Goal: Task Accomplishment & Management: Manage account settings

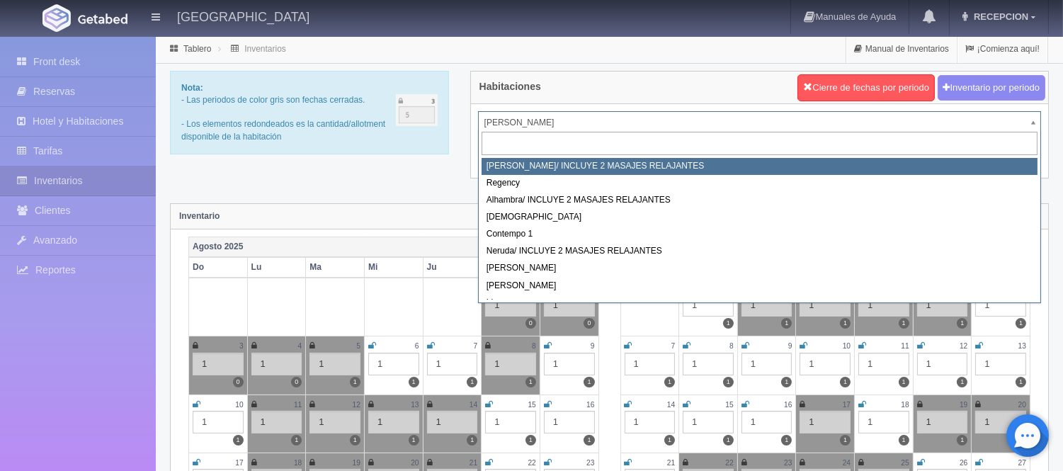
select select "717"
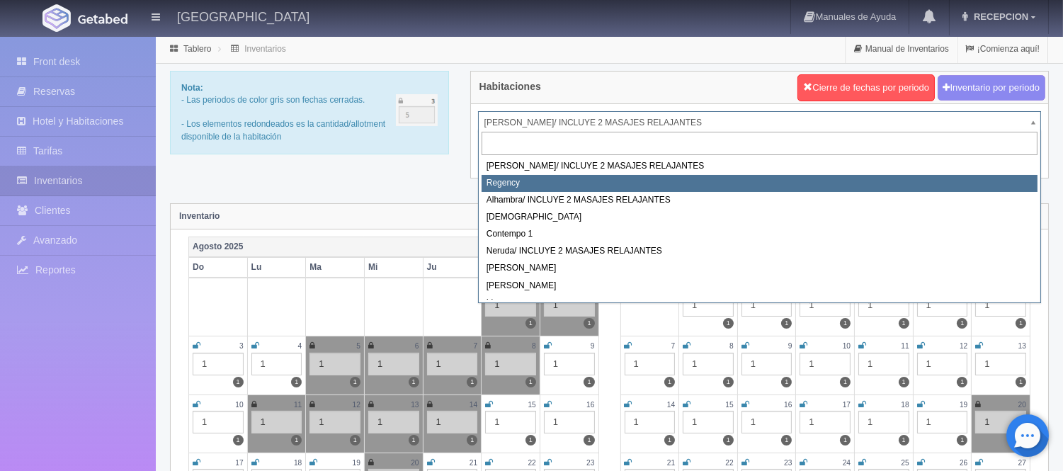
select select "718"
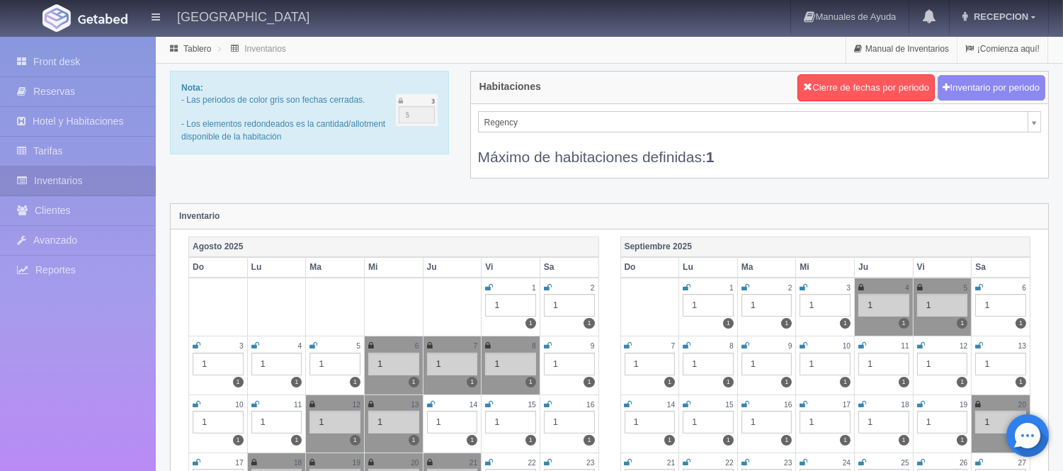
click at [428, 399] on link at bounding box center [431, 405] width 8 height 12
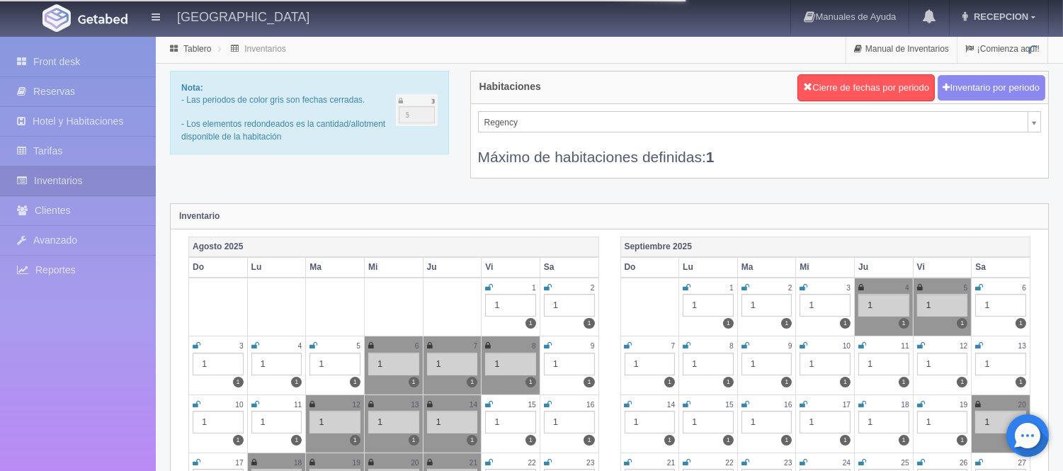
click at [428, 401] on icon at bounding box center [430, 404] width 6 height 8
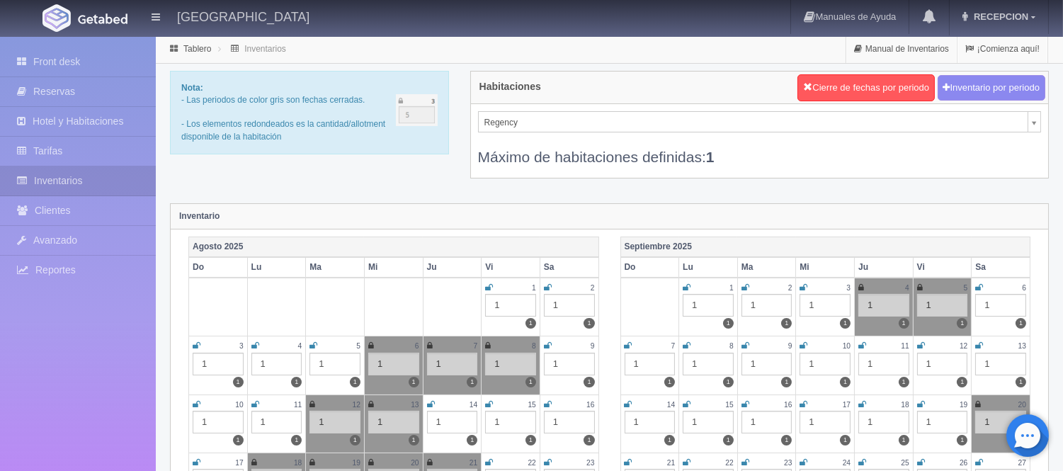
click at [431, 400] on icon at bounding box center [431, 404] width 8 height 8
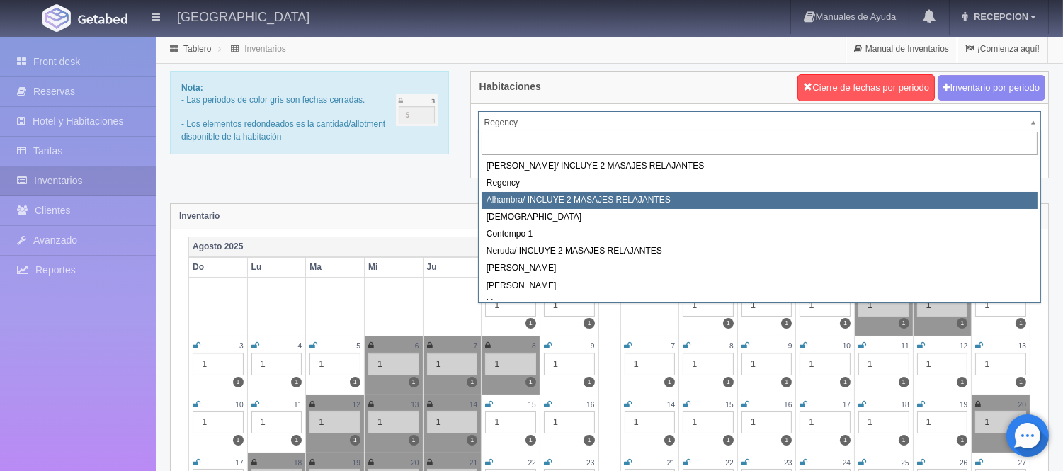
select select "719"
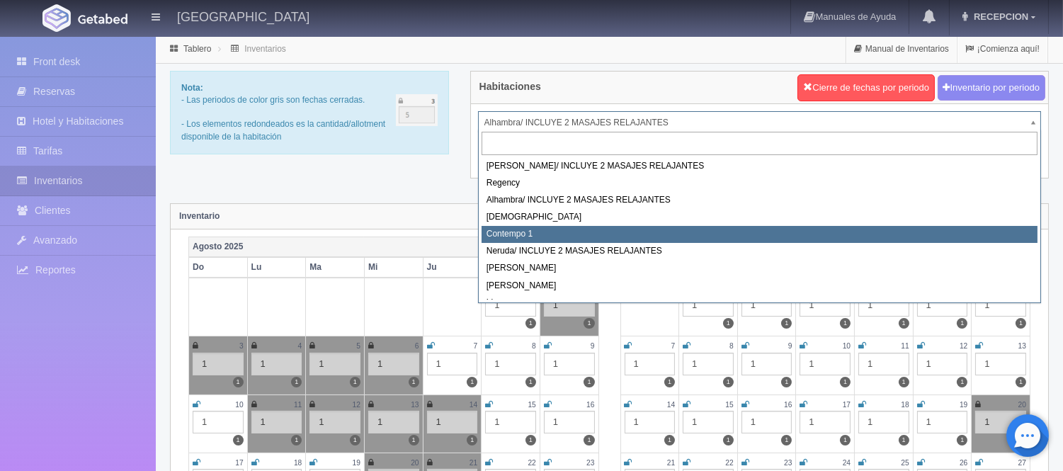
select select "721"
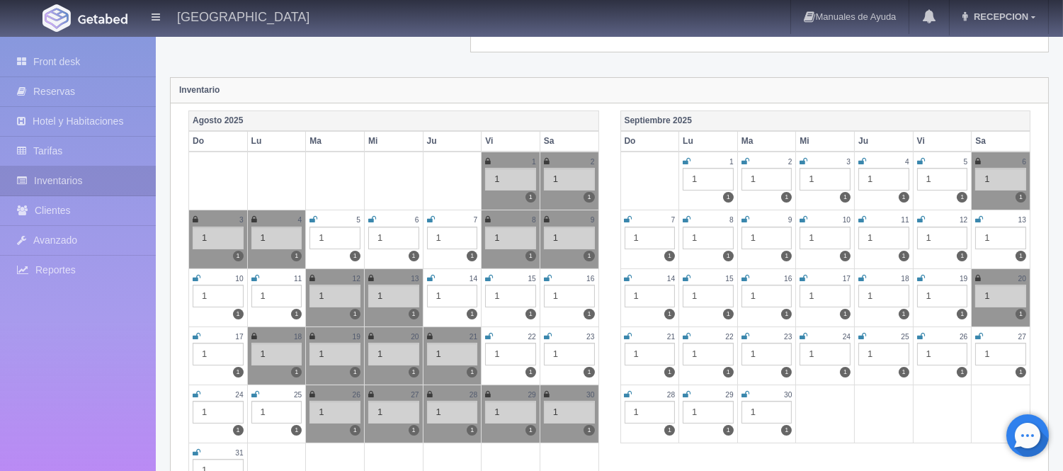
scroll to position [157, 0]
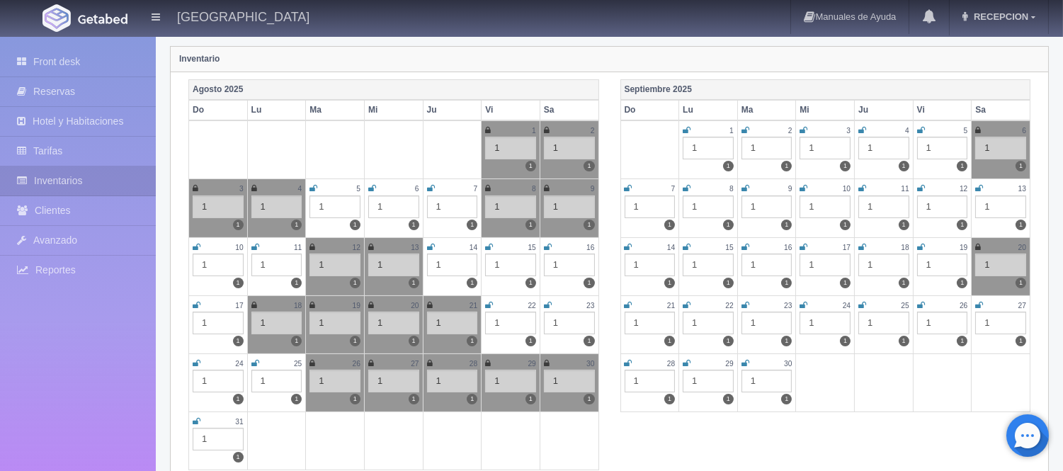
click at [431, 248] on icon at bounding box center [431, 247] width 8 height 8
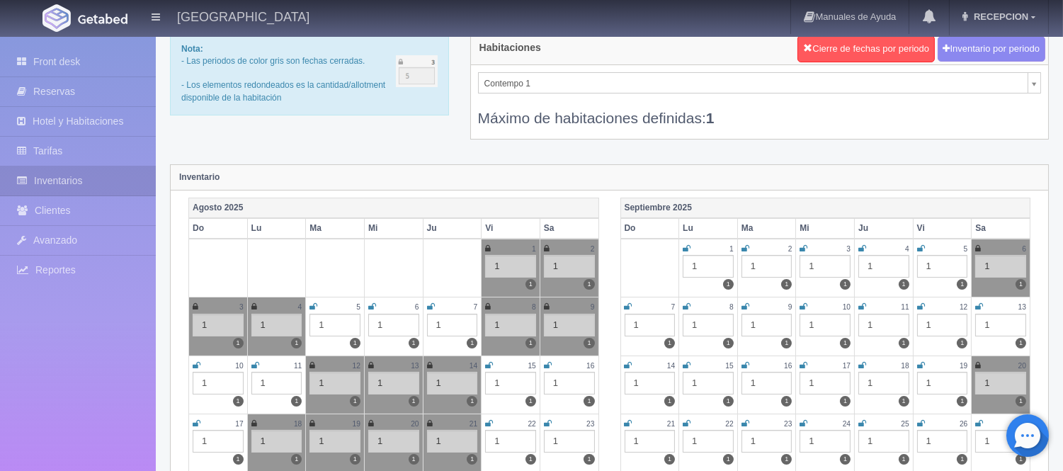
scroll to position [0, 0]
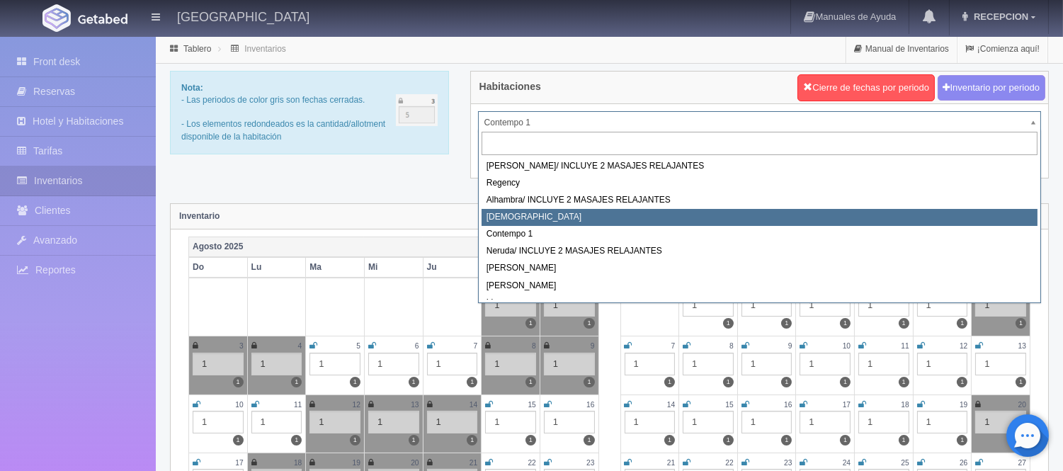
select select "720"
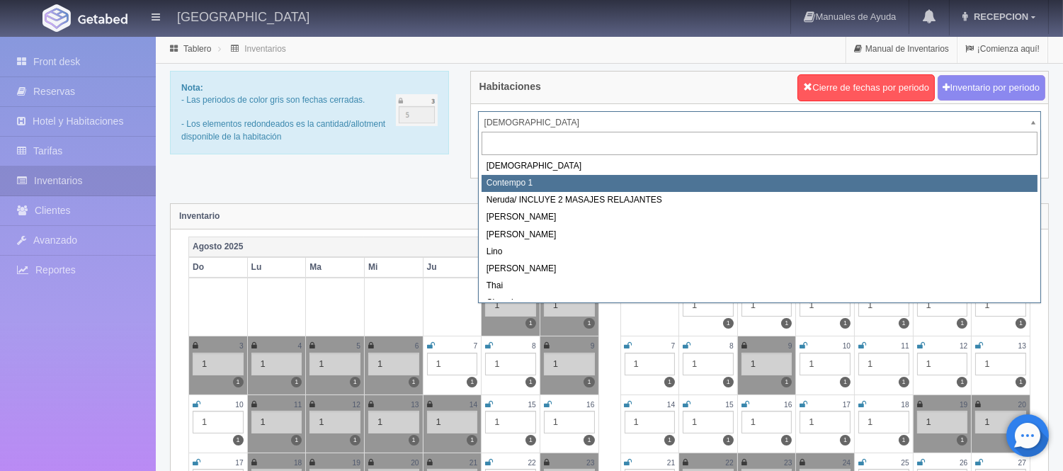
scroll to position [79, 0]
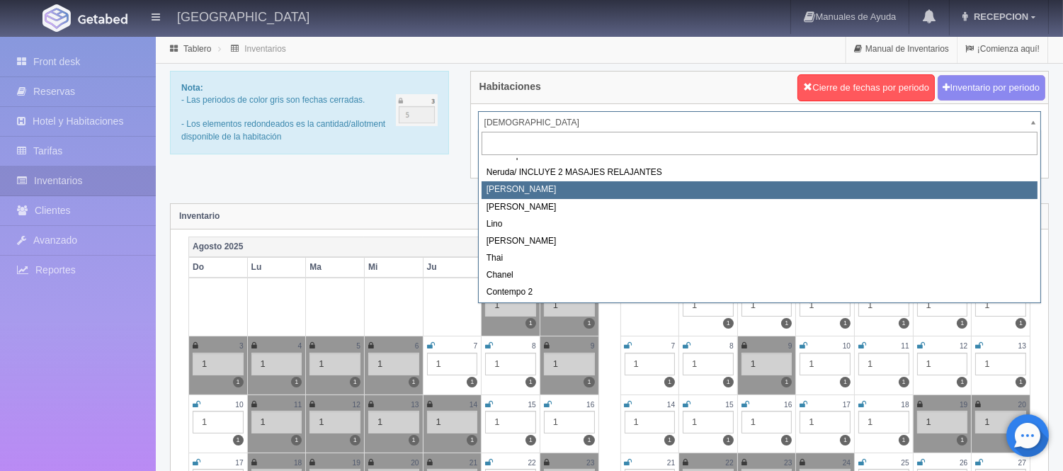
select select "723"
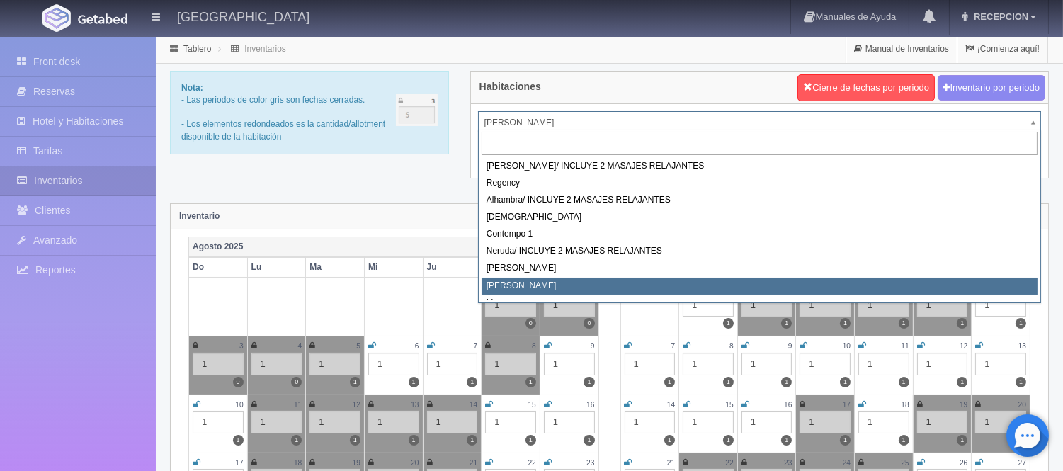
select select "724"
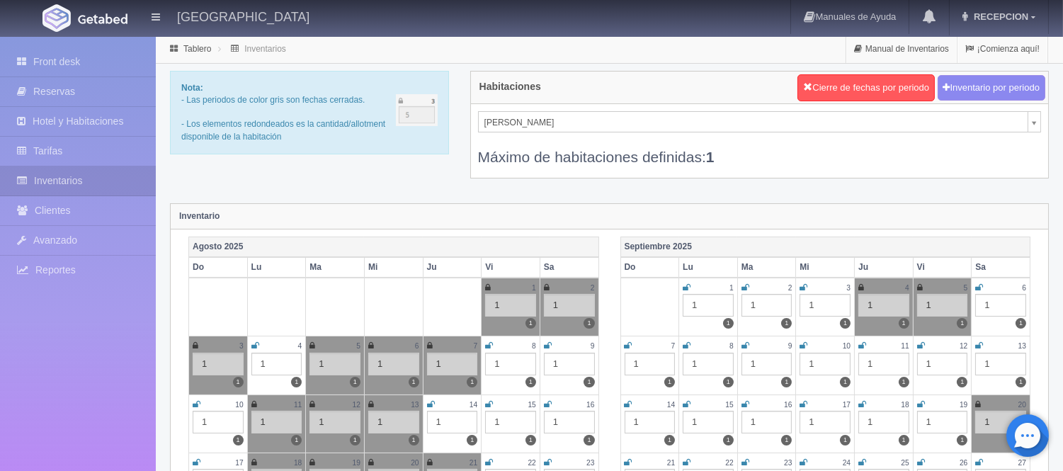
click at [432, 400] on icon at bounding box center [431, 404] width 8 height 8
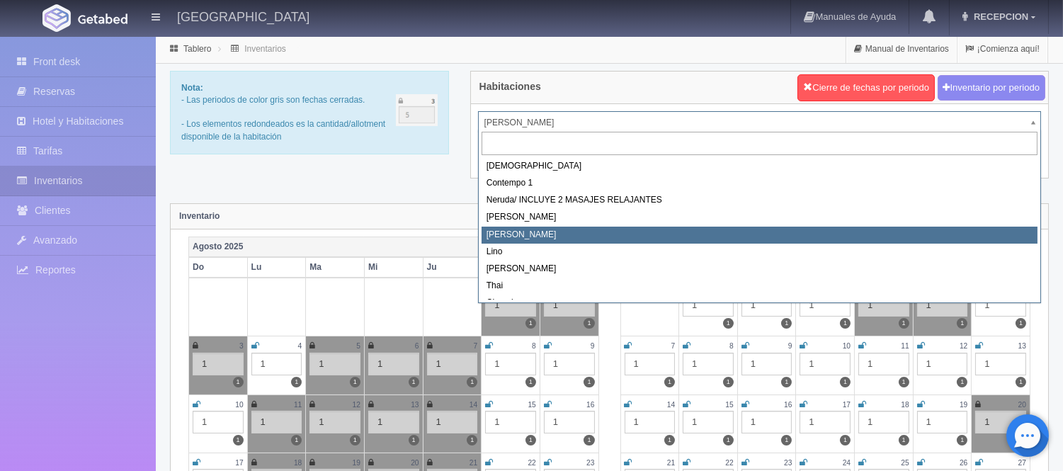
scroll to position [79, 0]
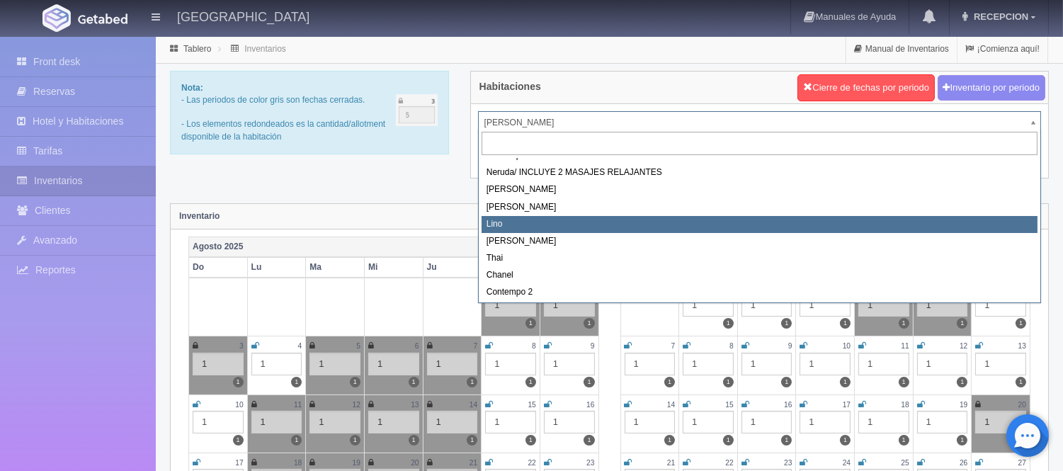
select select "725"
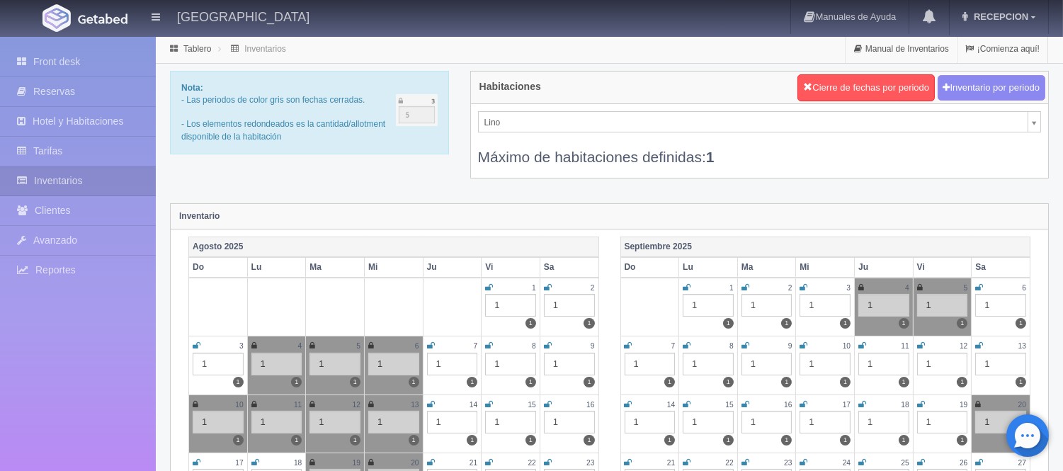
scroll to position [6, 0]
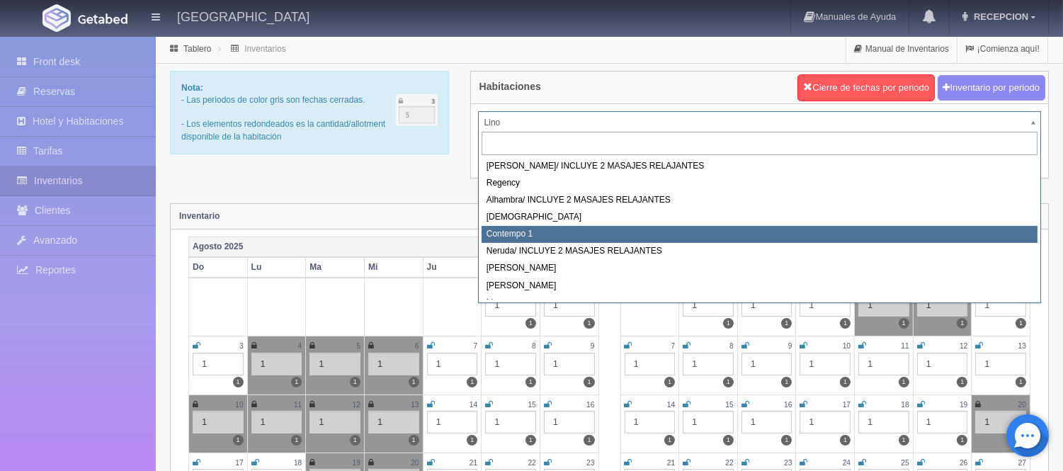
scroll to position [79, 0]
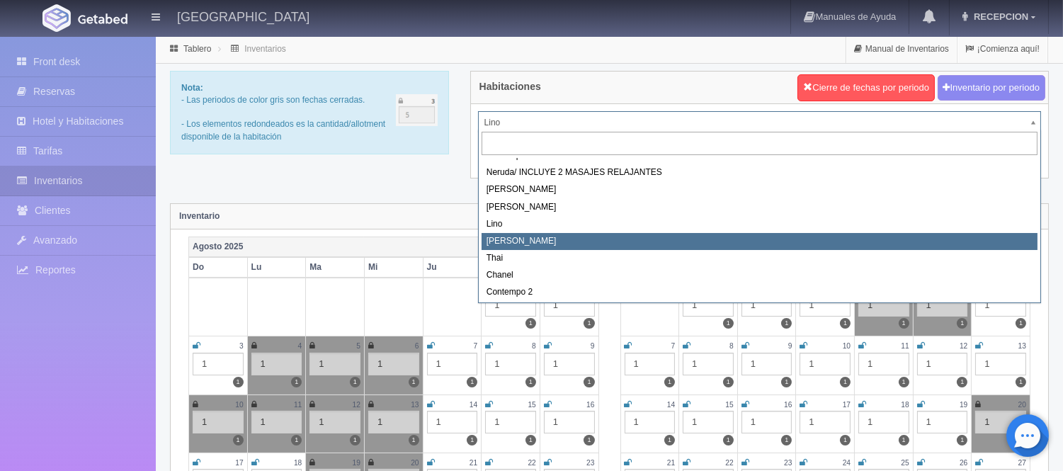
select select "726"
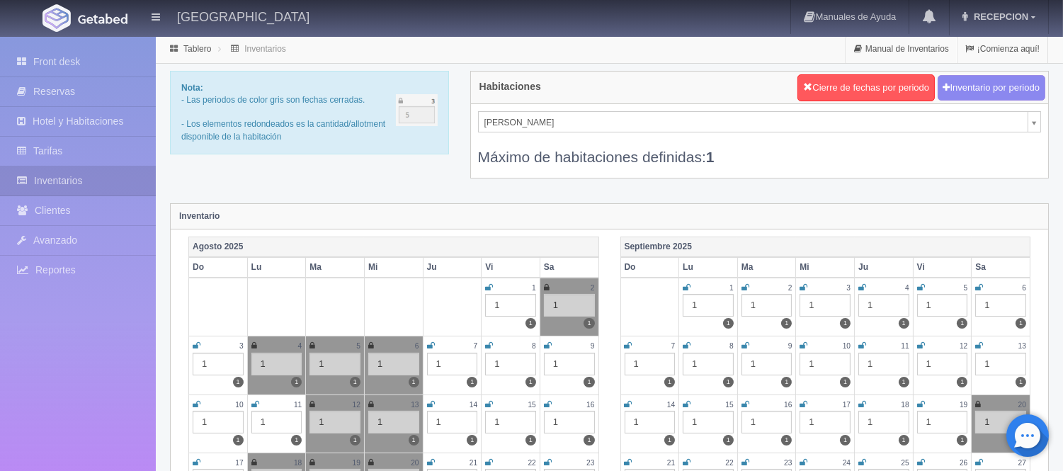
scroll to position [23, 0]
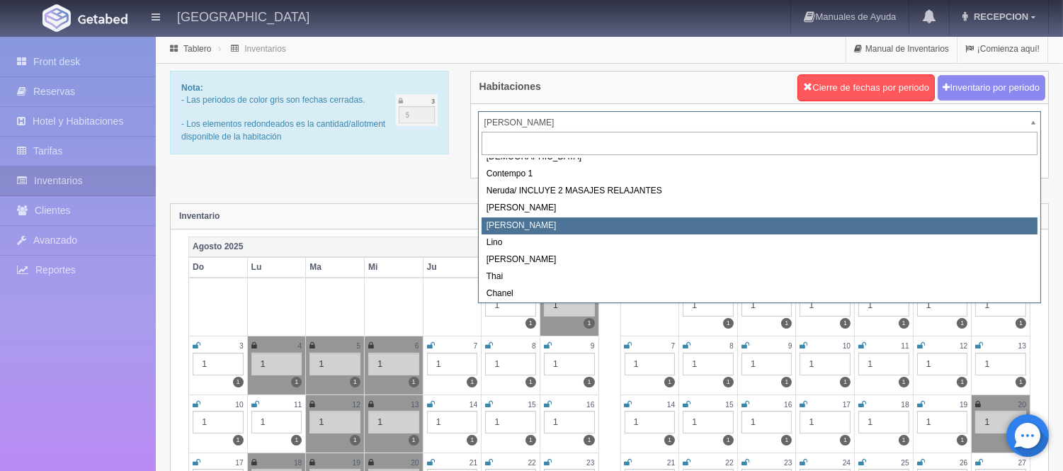
scroll to position [80, 0]
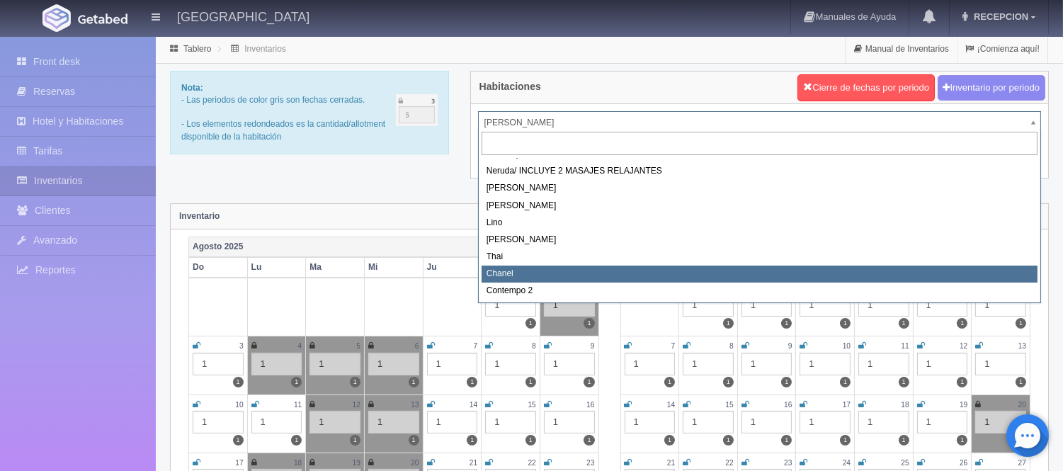
select select "728"
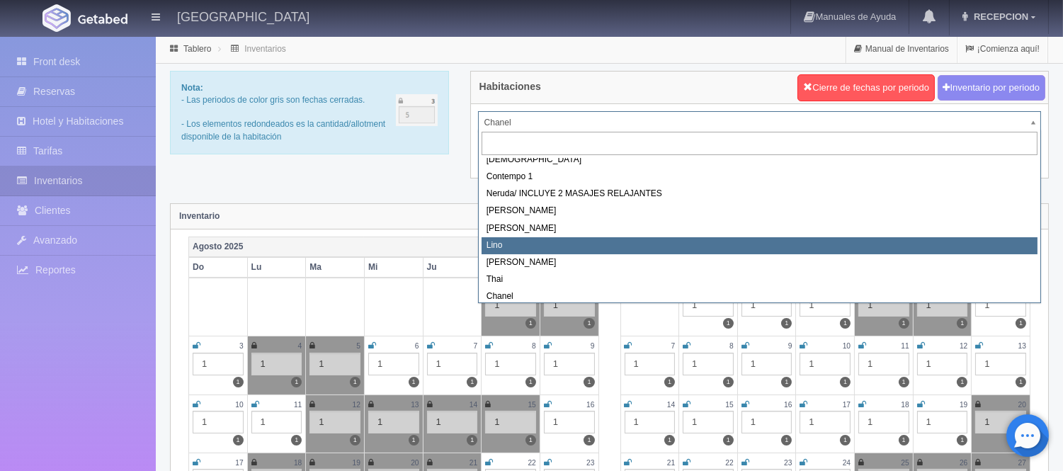
scroll to position [80, 0]
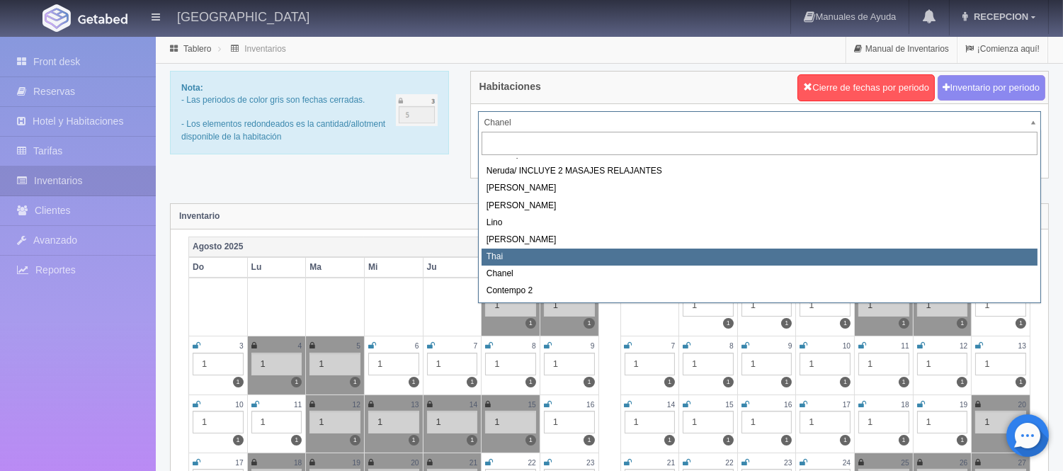
select select "727"
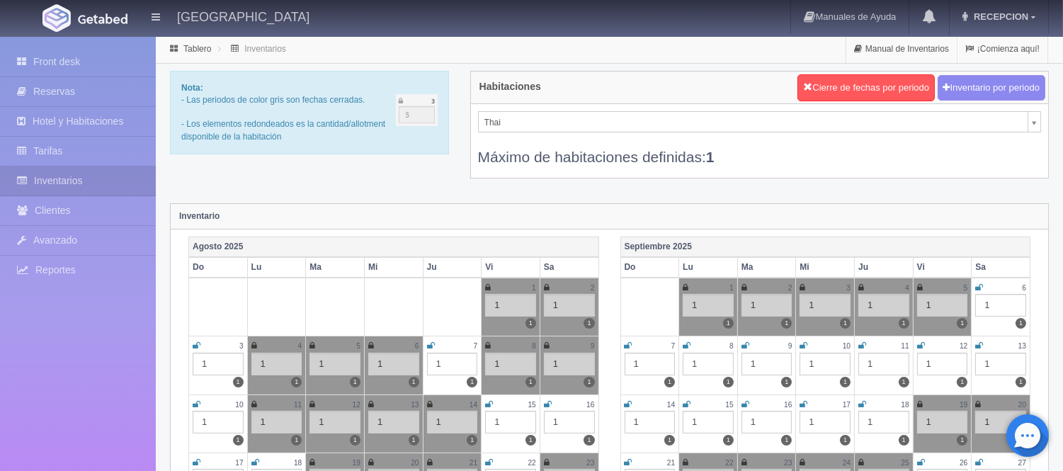
scroll to position [40, 0]
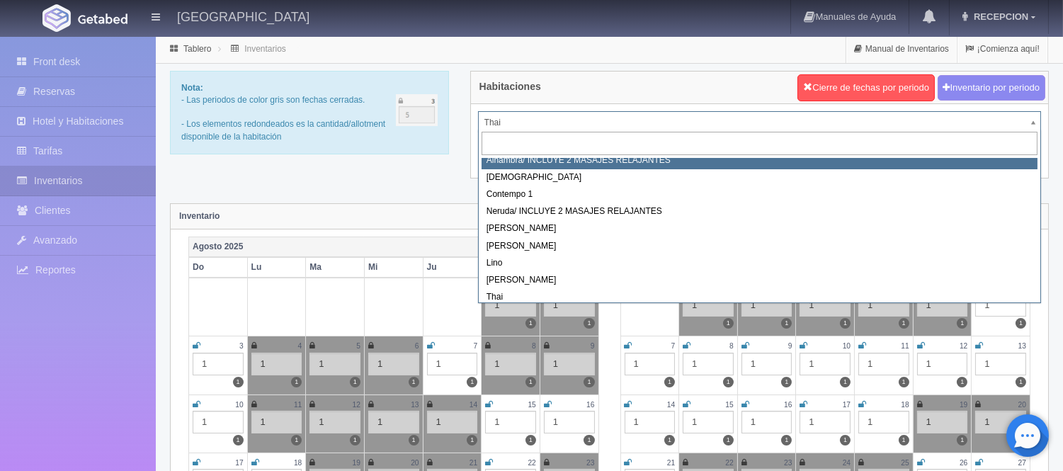
scroll to position [33, 0]
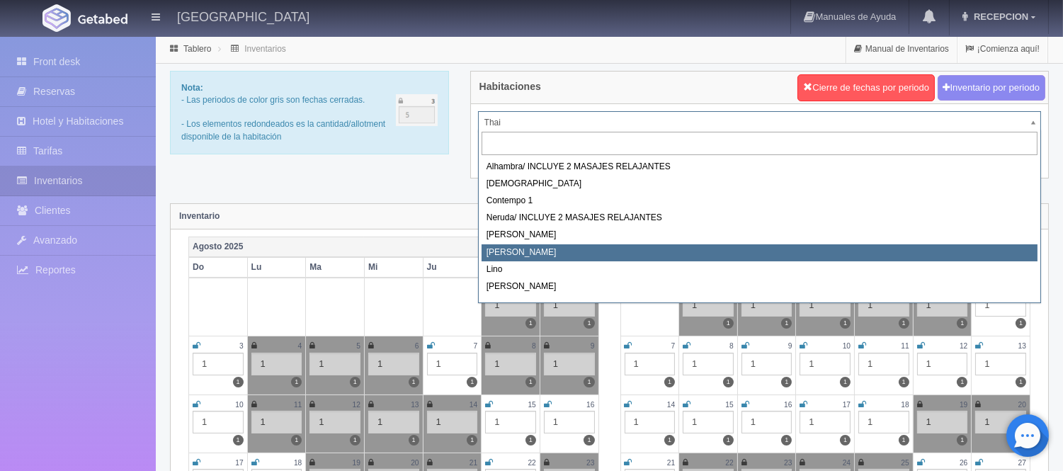
select select "724"
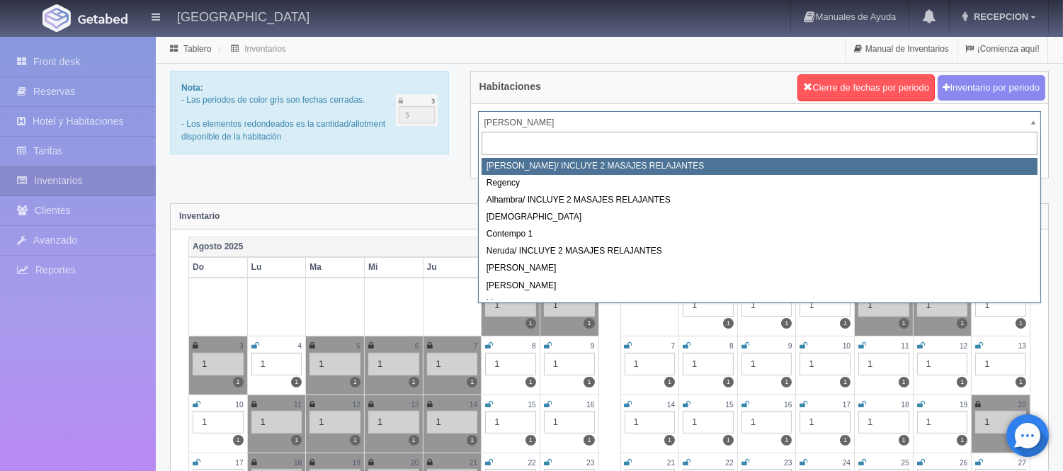
select select "717"
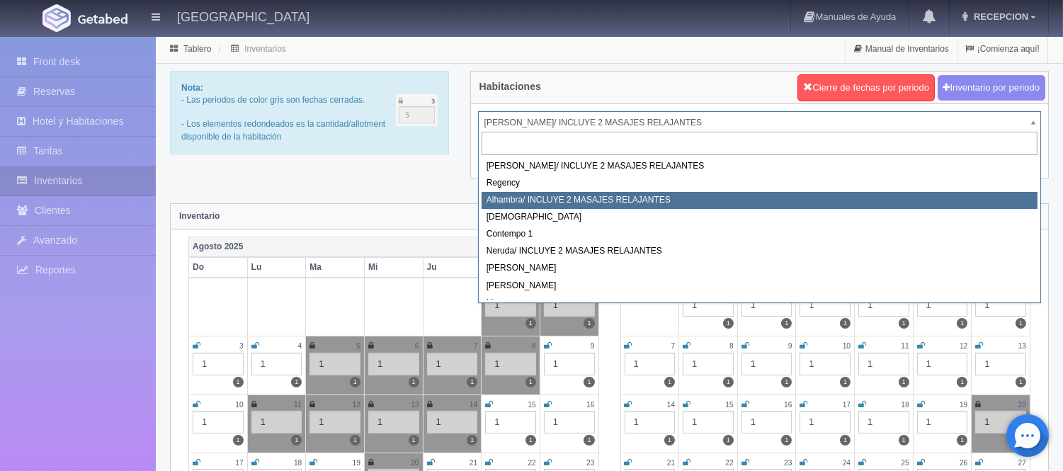
select select "719"
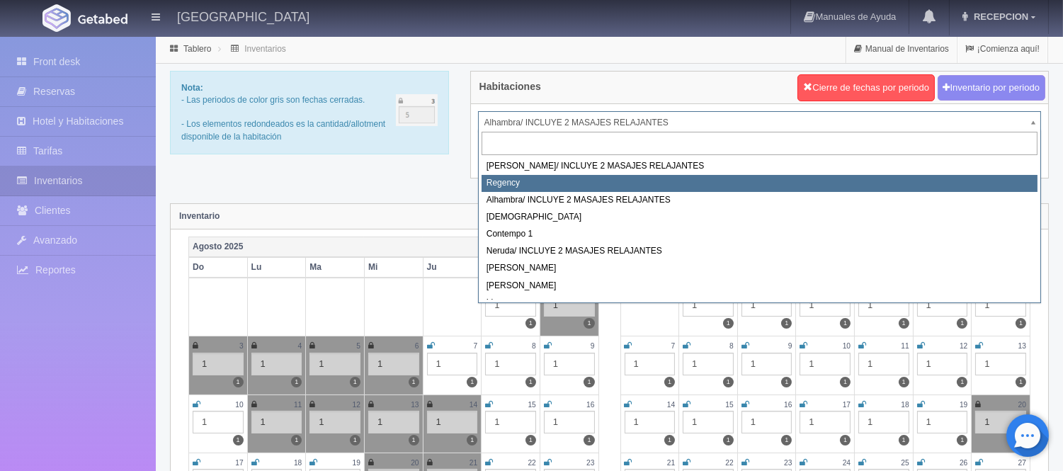
select select "718"
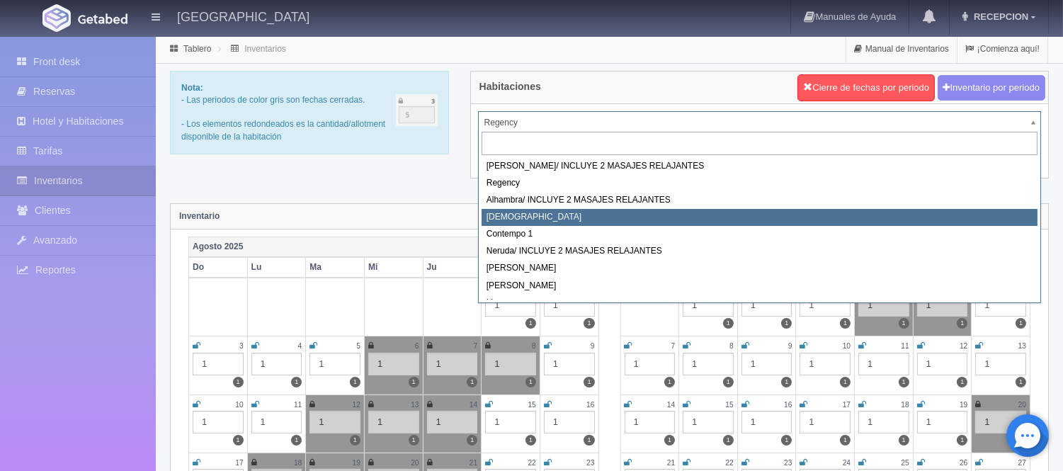
select select "720"
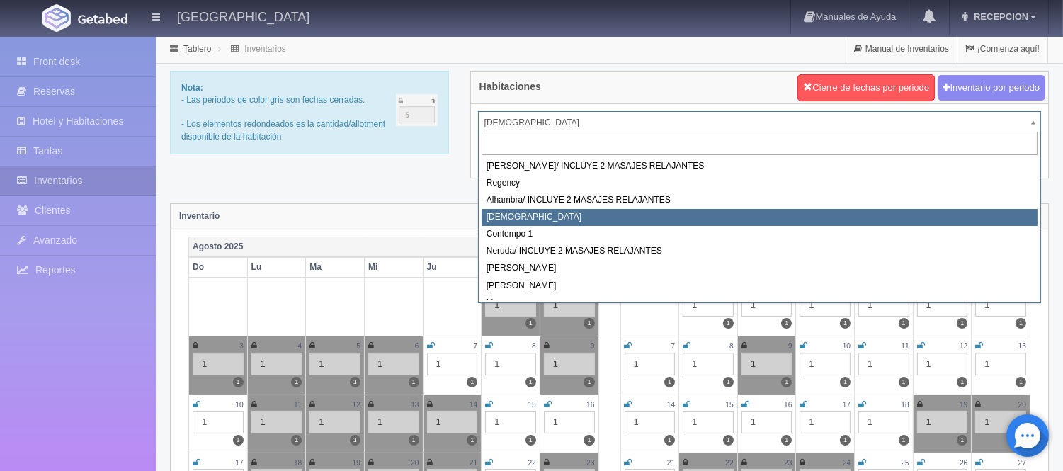
drag, startPoint x: 510, startPoint y: 123, endPoint x: 508, endPoint y: 145, distance: 22.7
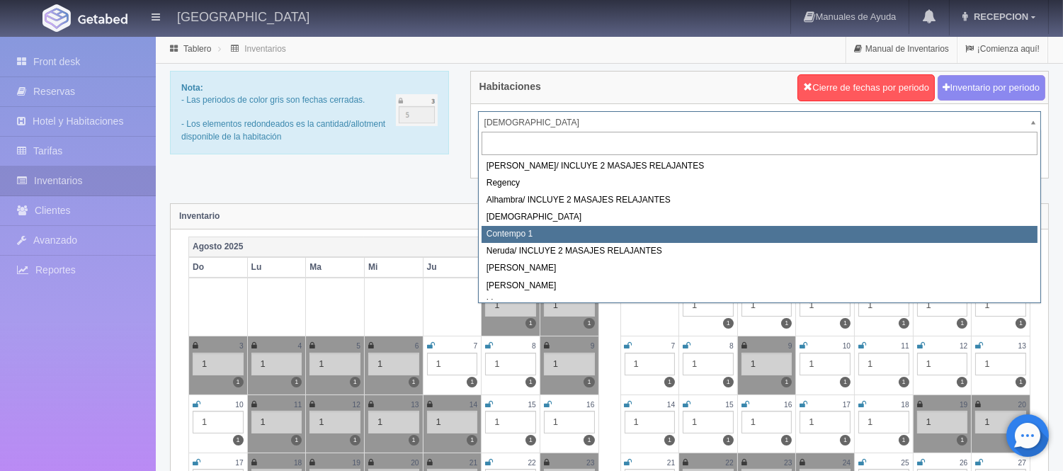
select select "721"
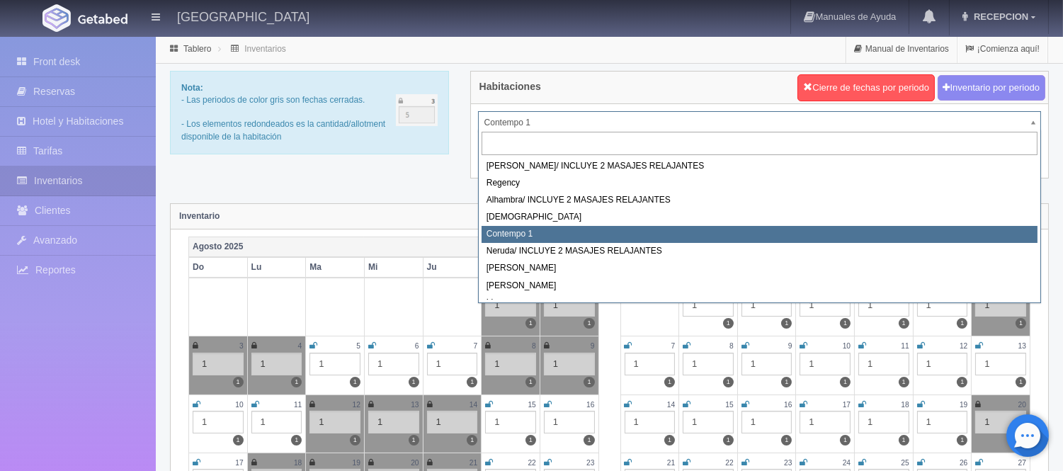
scroll to position [79, 0]
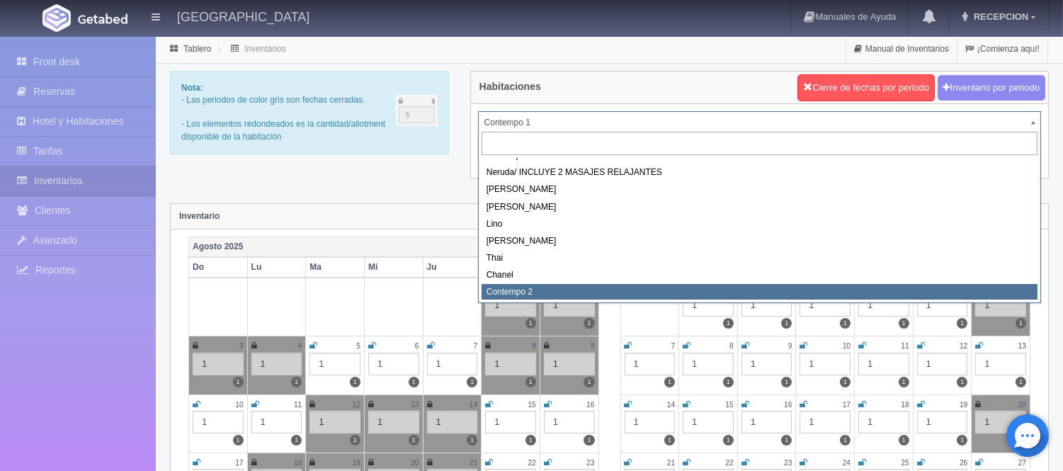
select select "2044"
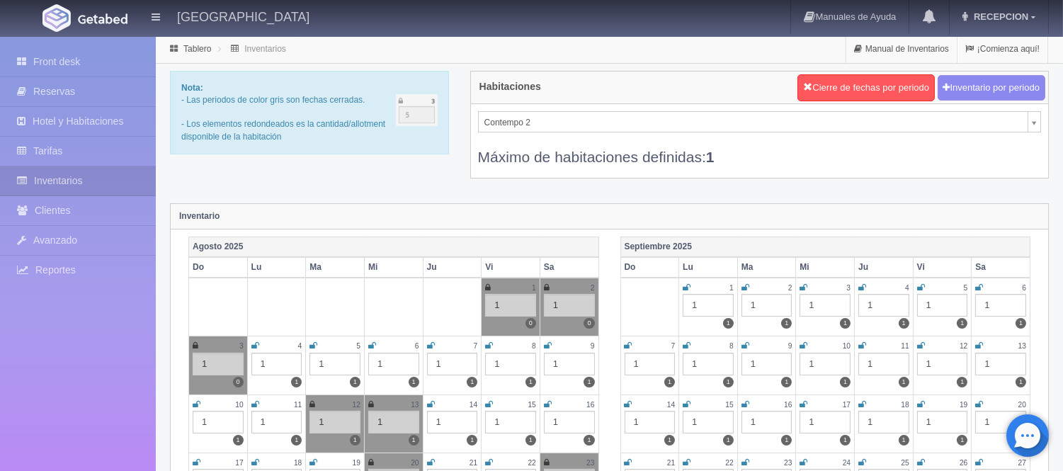
click at [430, 404] on icon at bounding box center [431, 404] width 8 height 8
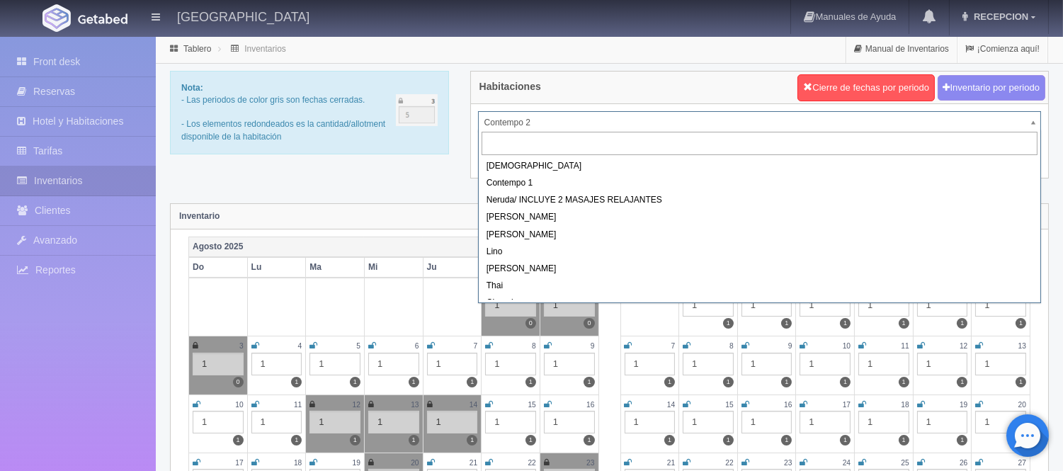
scroll to position [79, 0]
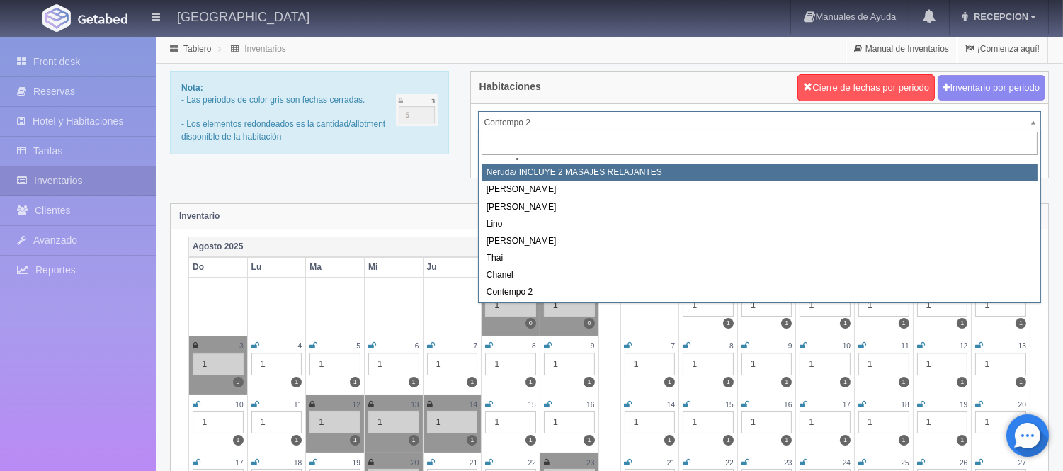
select select "722"
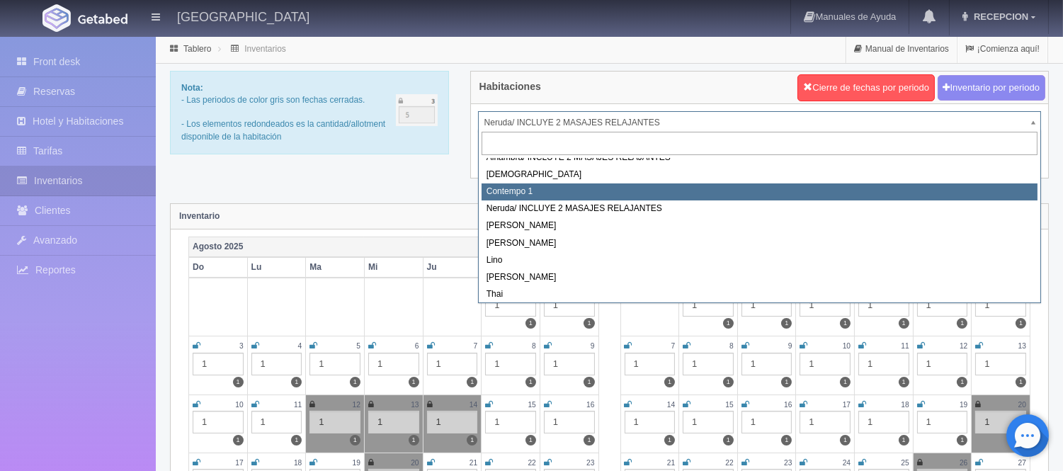
scroll to position [80, 0]
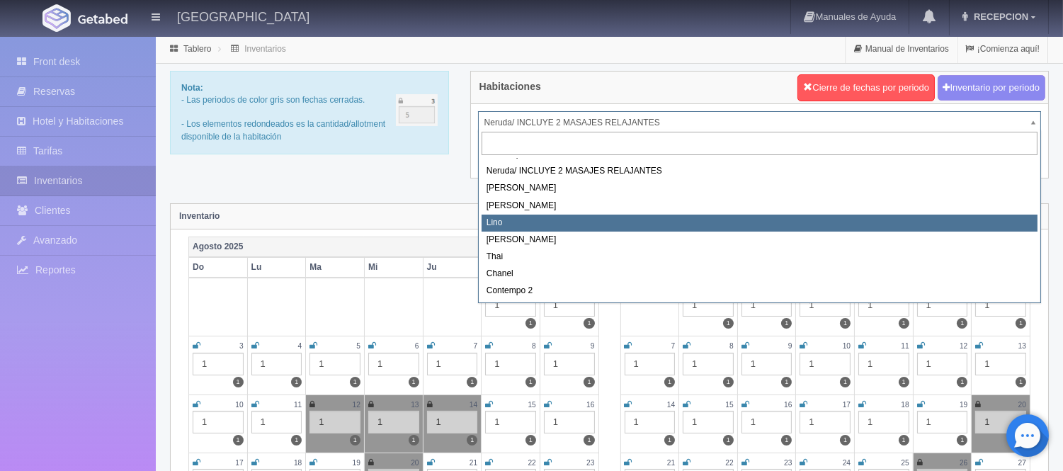
select select "725"
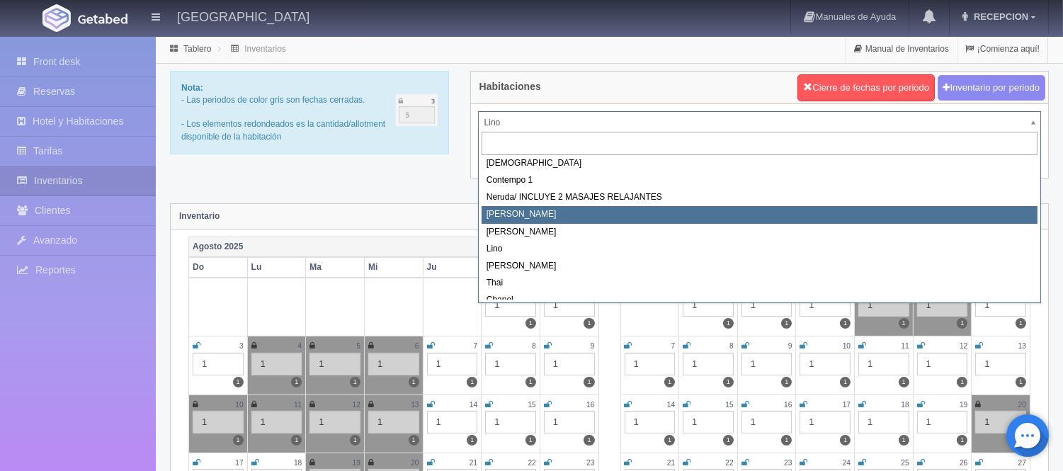
scroll to position [80, 0]
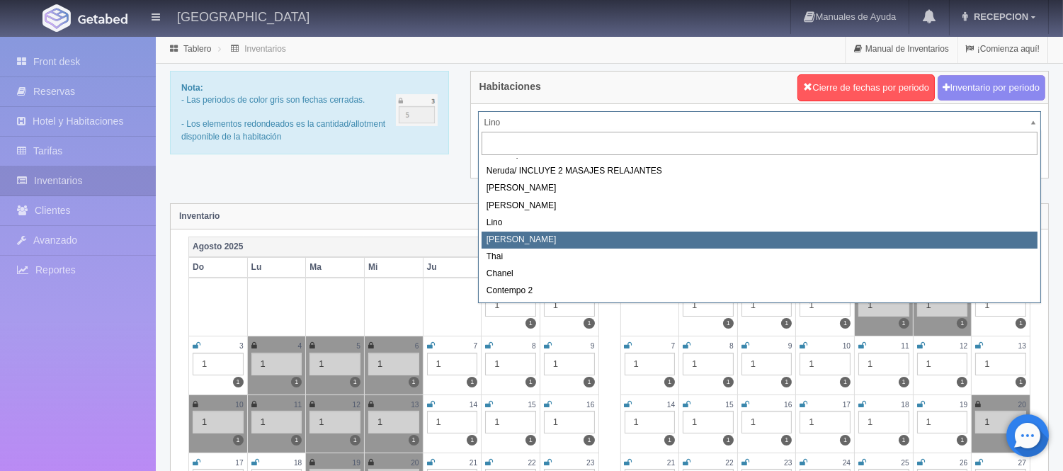
select select "726"
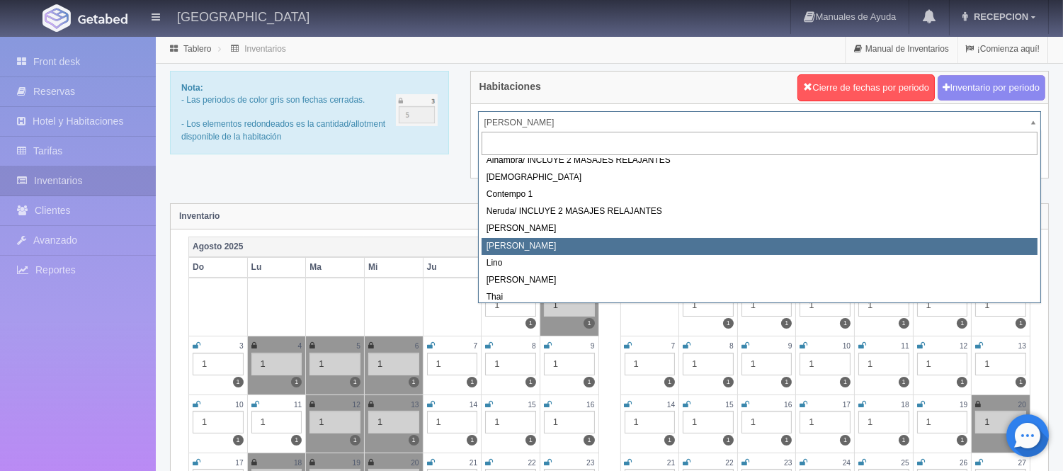
scroll to position [80, 0]
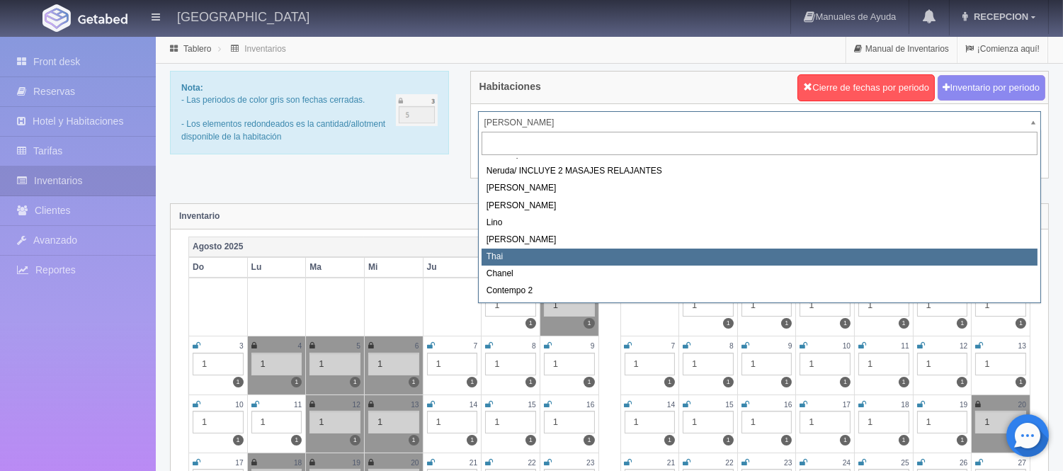
select select "727"
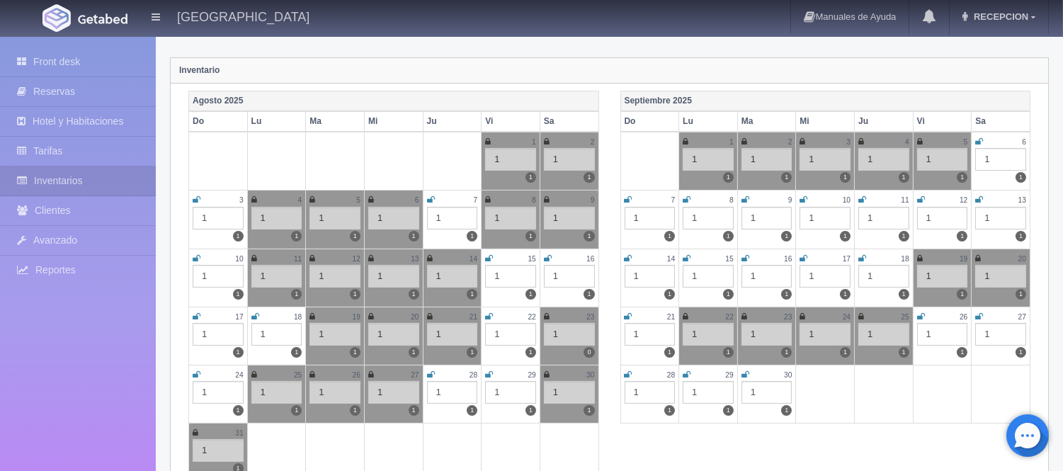
scroll to position [157, 0]
